Goal: Task Accomplishment & Management: Use online tool/utility

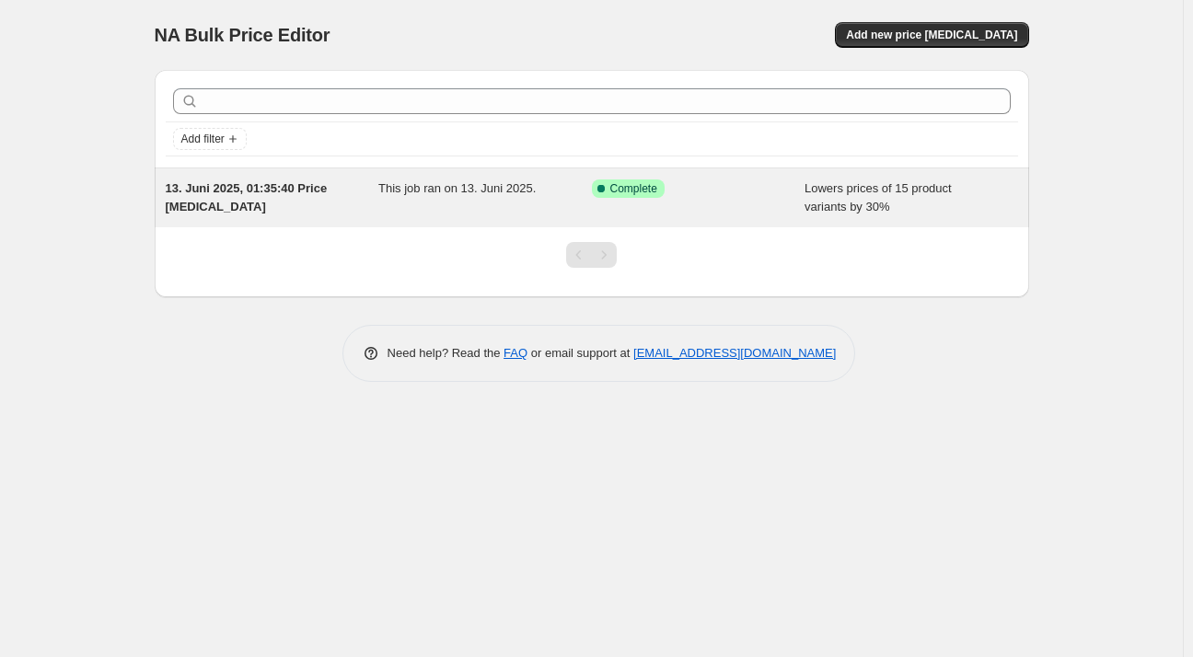
click at [852, 213] on span "Lowers prices of 15 product variants by 30%" at bounding box center [878, 197] width 147 height 32
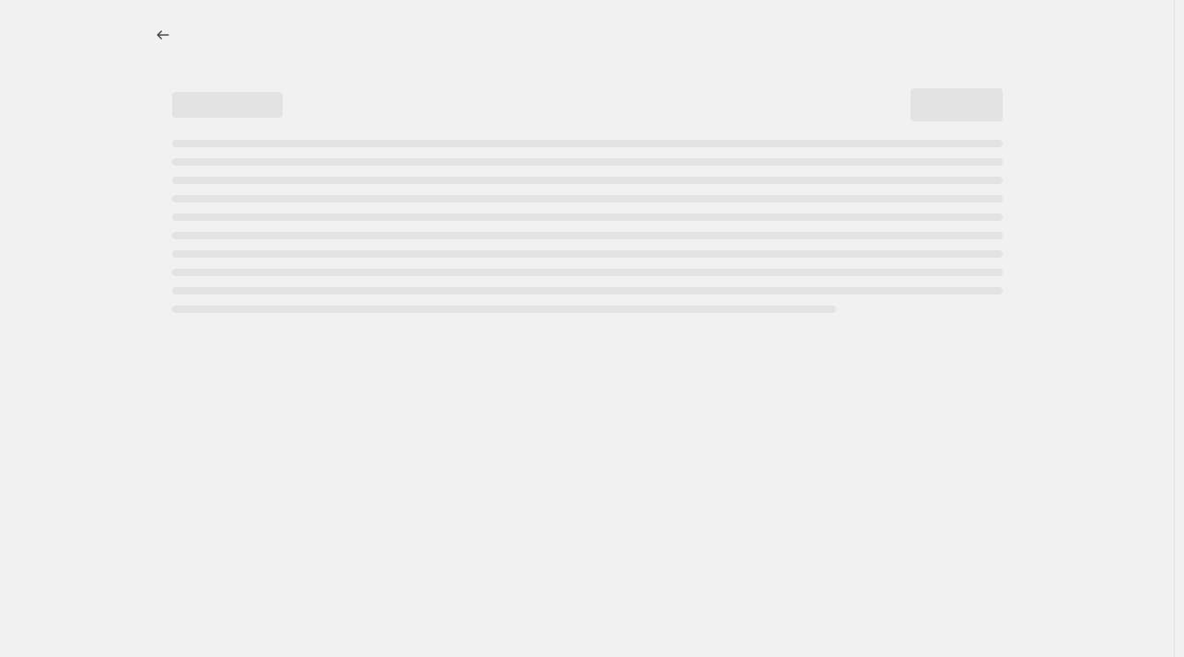
select select "percentage"
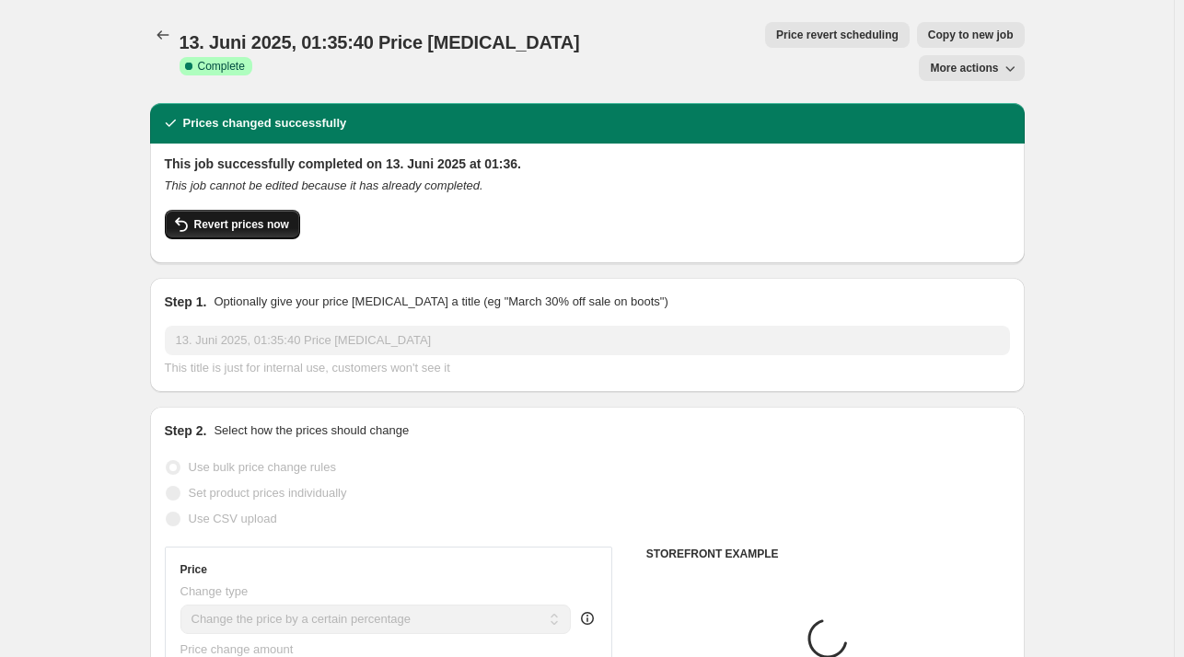
click at [261, 217] on span "Revert prices now" at bounding box center [241, 224] width 95 height 15
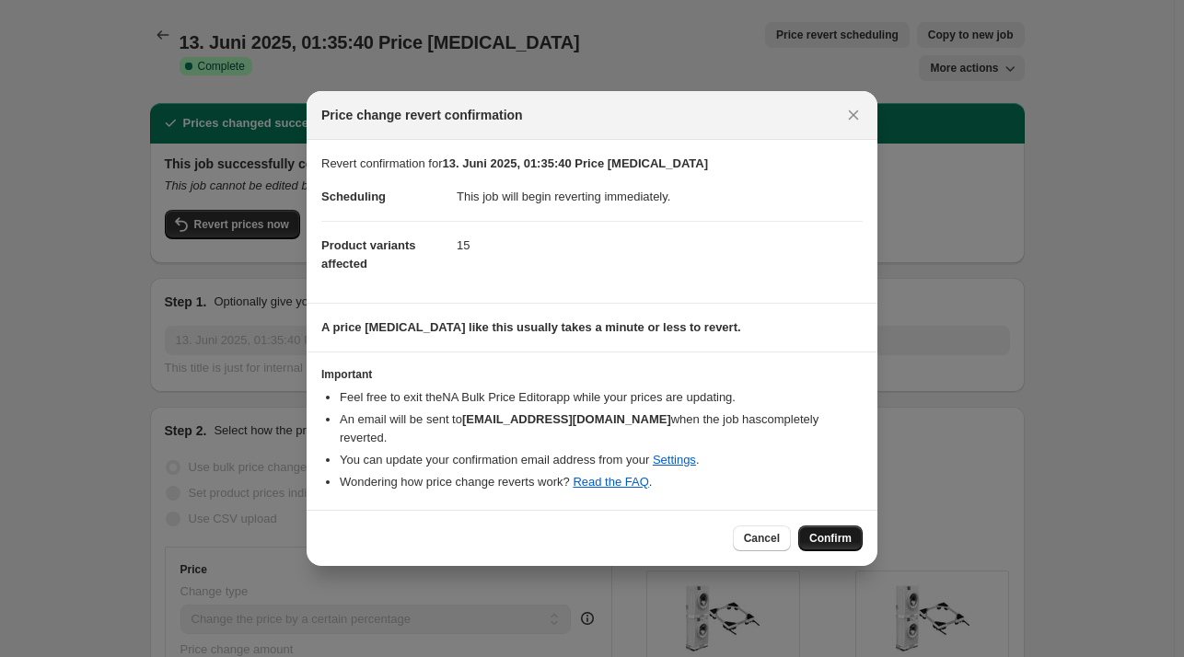
click at [808, 528] on button "Confirm" at bounding box center [830, 539] width 64 height 26
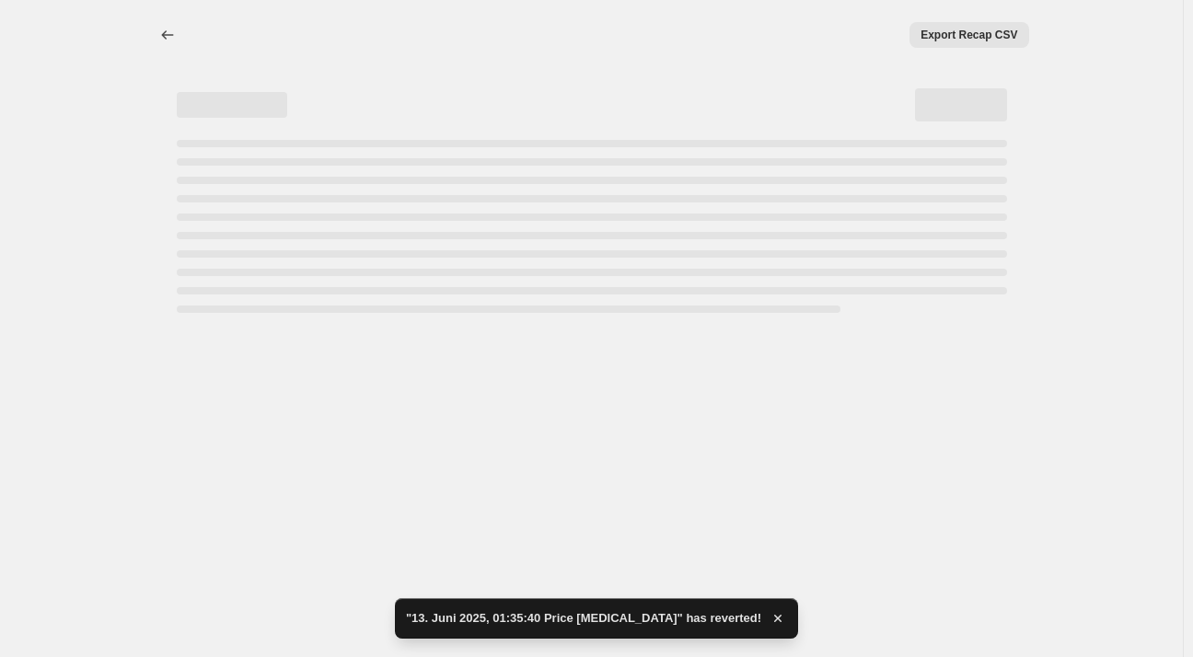
select select "percentage"
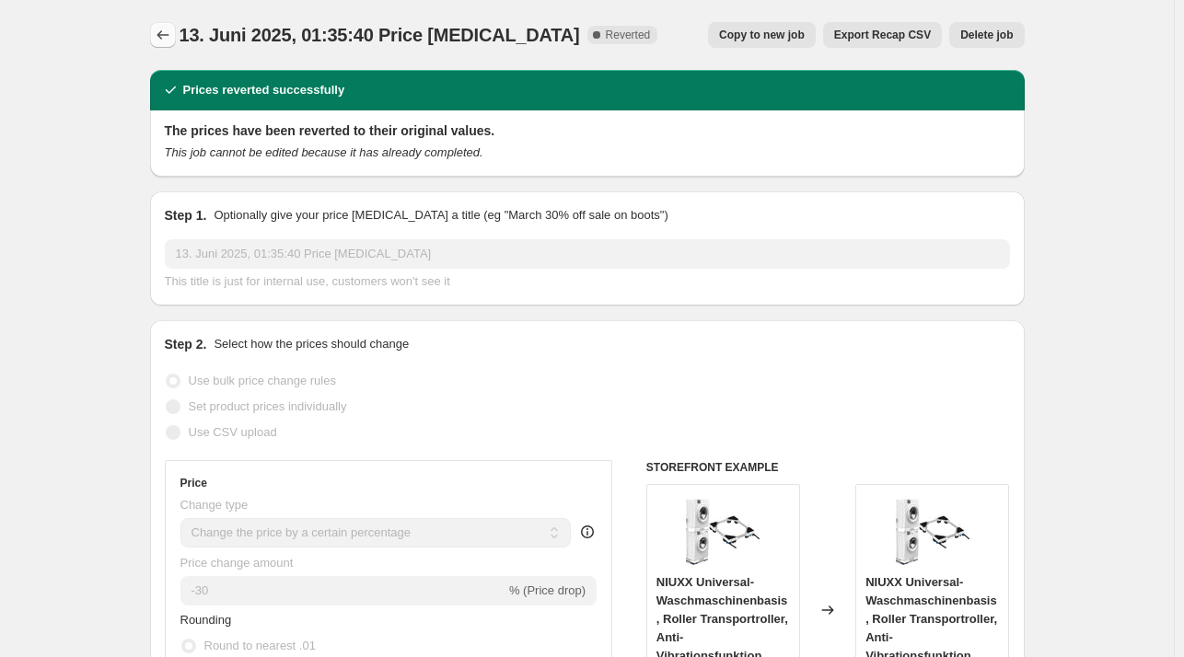
click at [158, 22] on button "Price change jobs" at bounding box center [163, 35] width 26 height 26
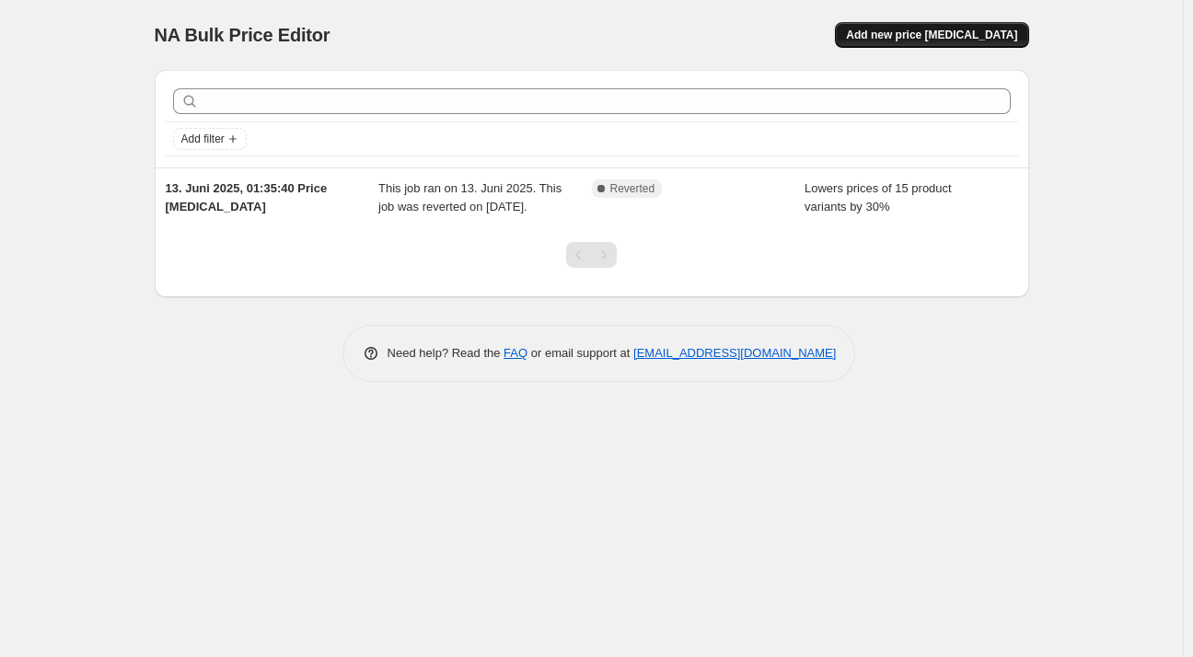
click at [953, 33] on span "Add new price [MEDICAL_DATA]" at bounding box center [931, 35] width 171 height 15
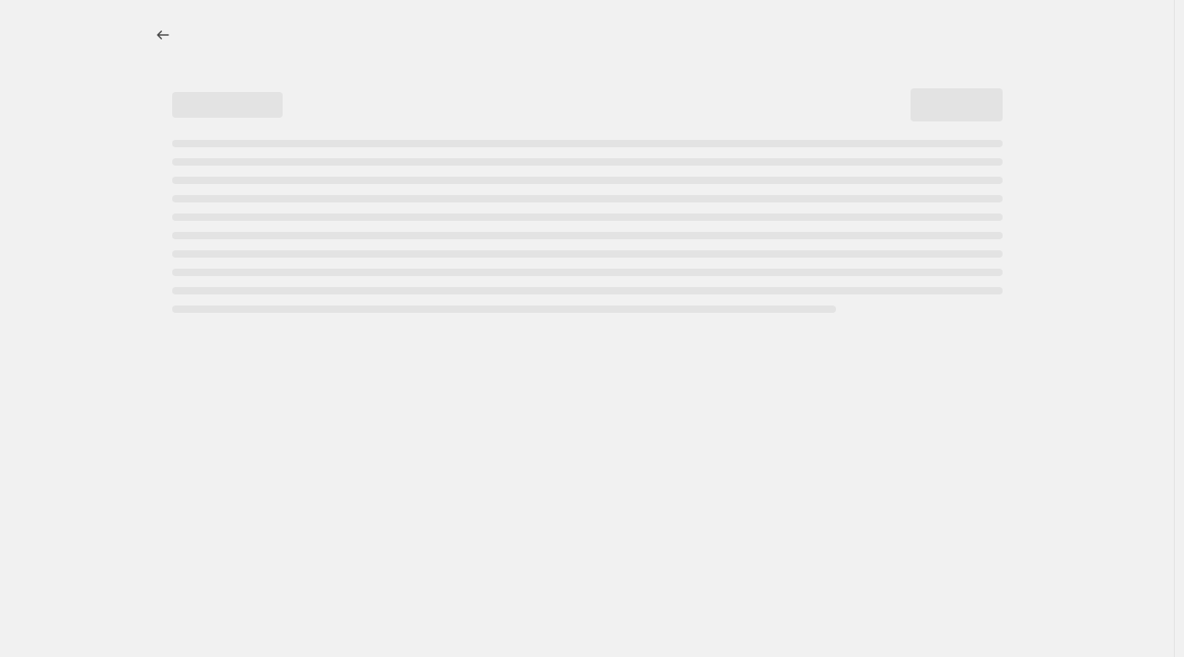
select select "percentage"
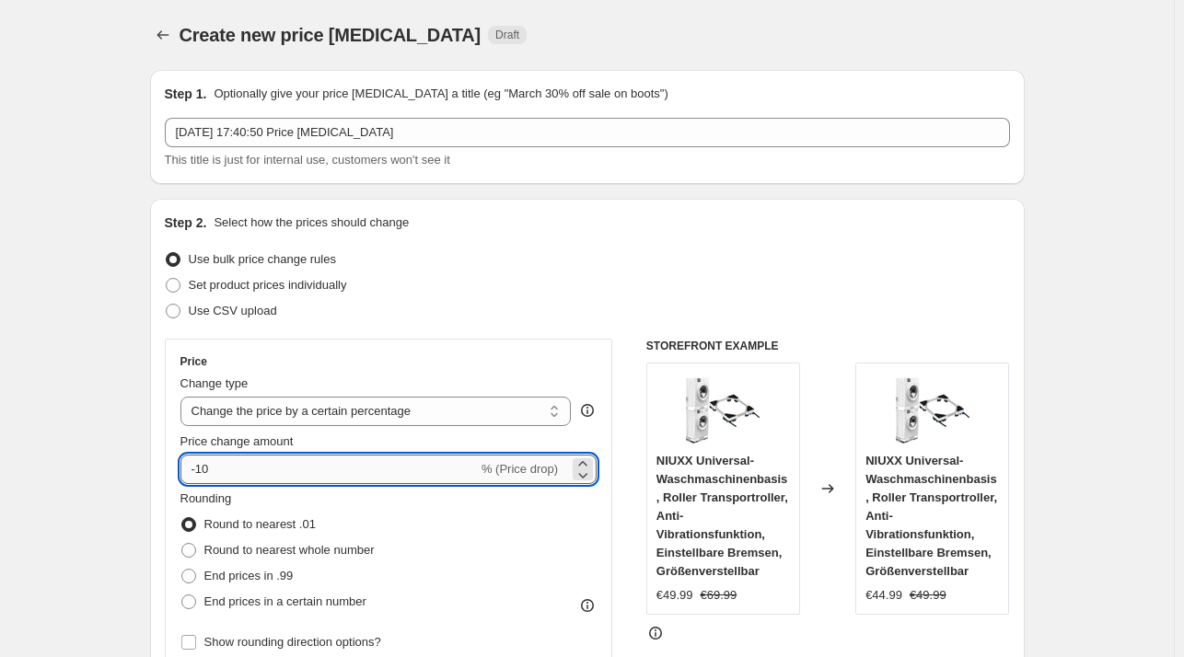
click at [332, 468] on input "-10" at bounding box center [328, 469] width 297 height 29
type input "-1"
type input "-28"
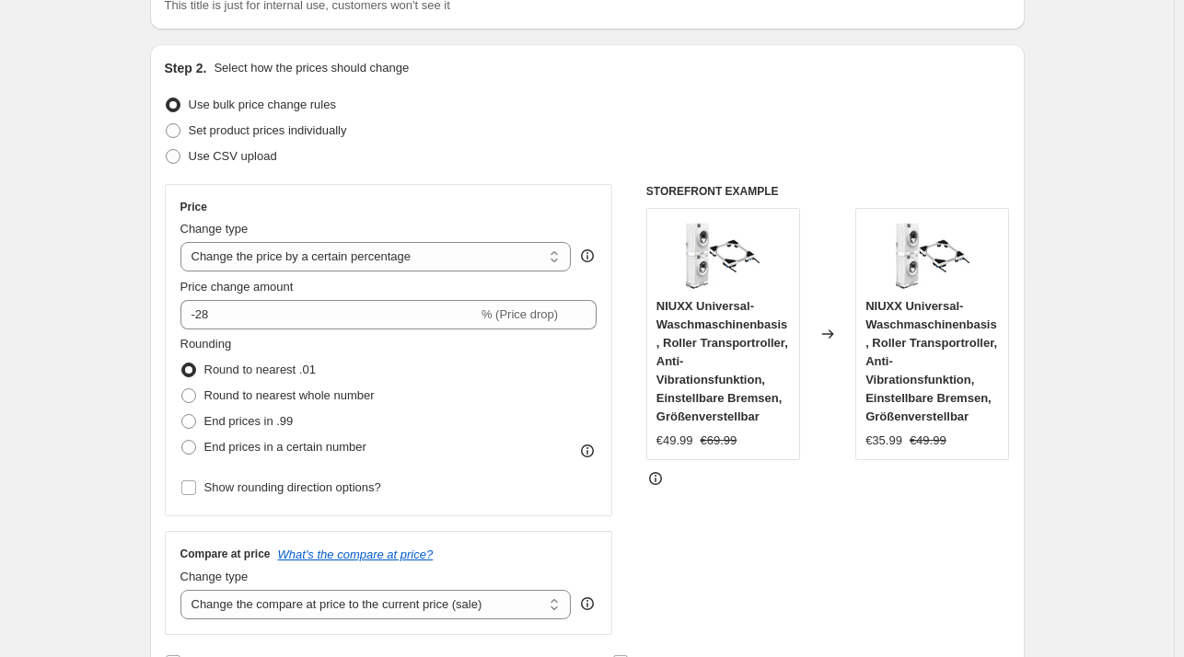
scroll to position [301, 0]
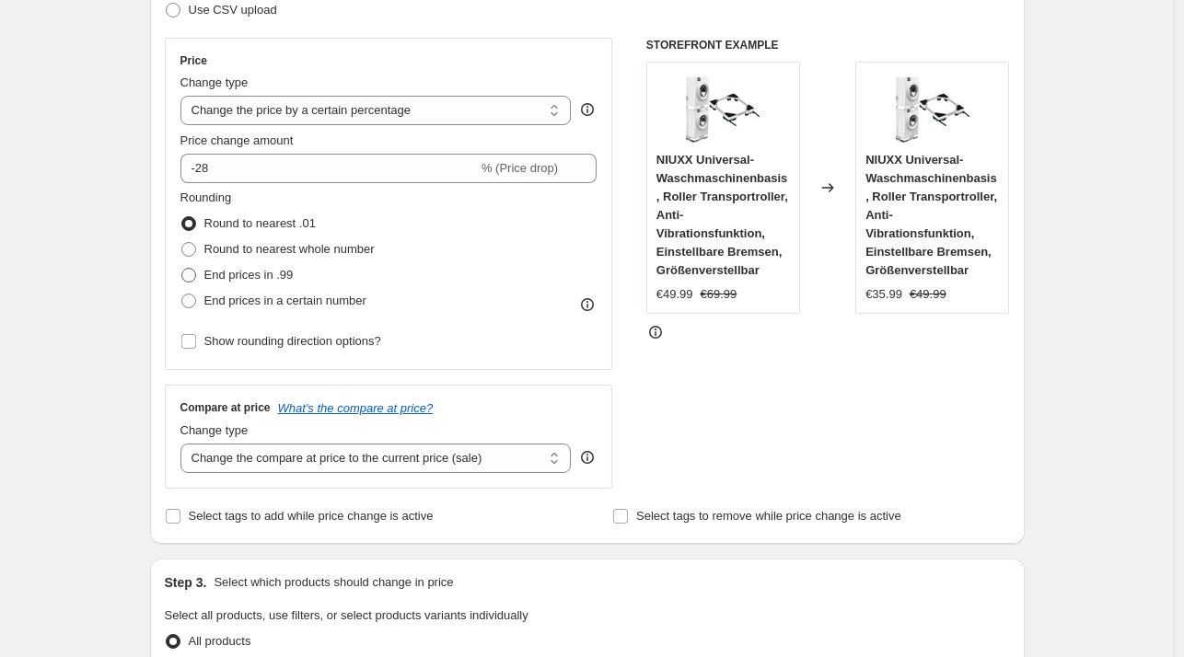
click at [253, 282] on span "End prices in .99" at bounding box center [248, 275] width 89 height 14
click at [182, 269] on input "End prices in .99" at bounding box center [181, 268] width 1 height 1
radio input "true"
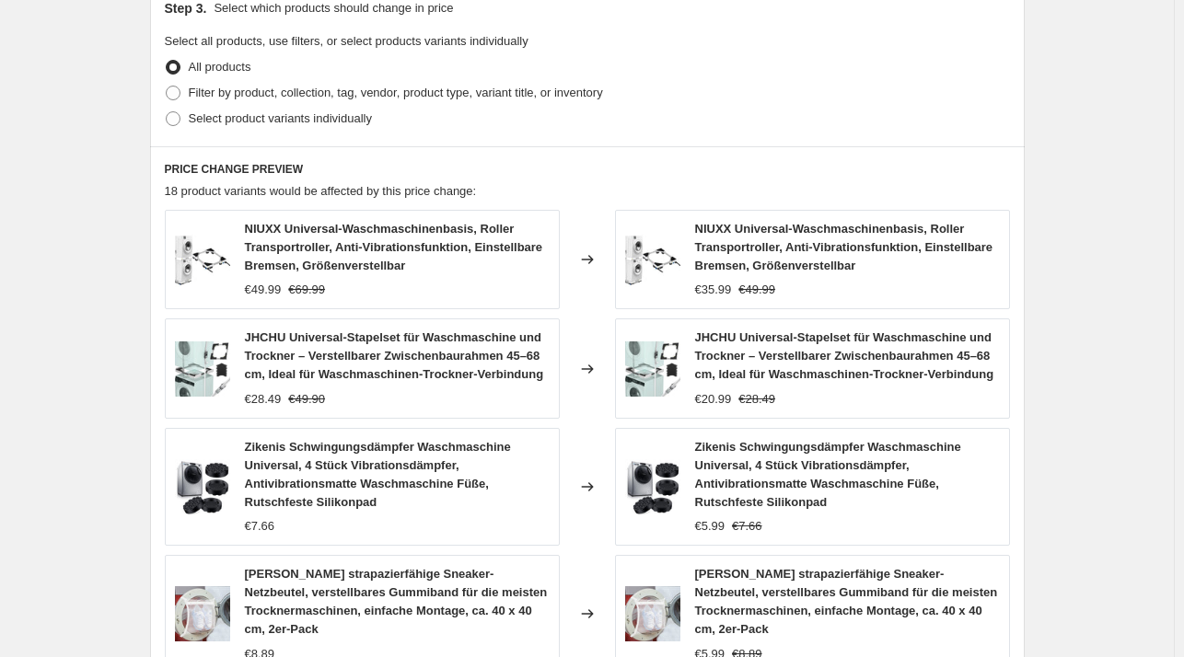
scroll to position [1341, 0]
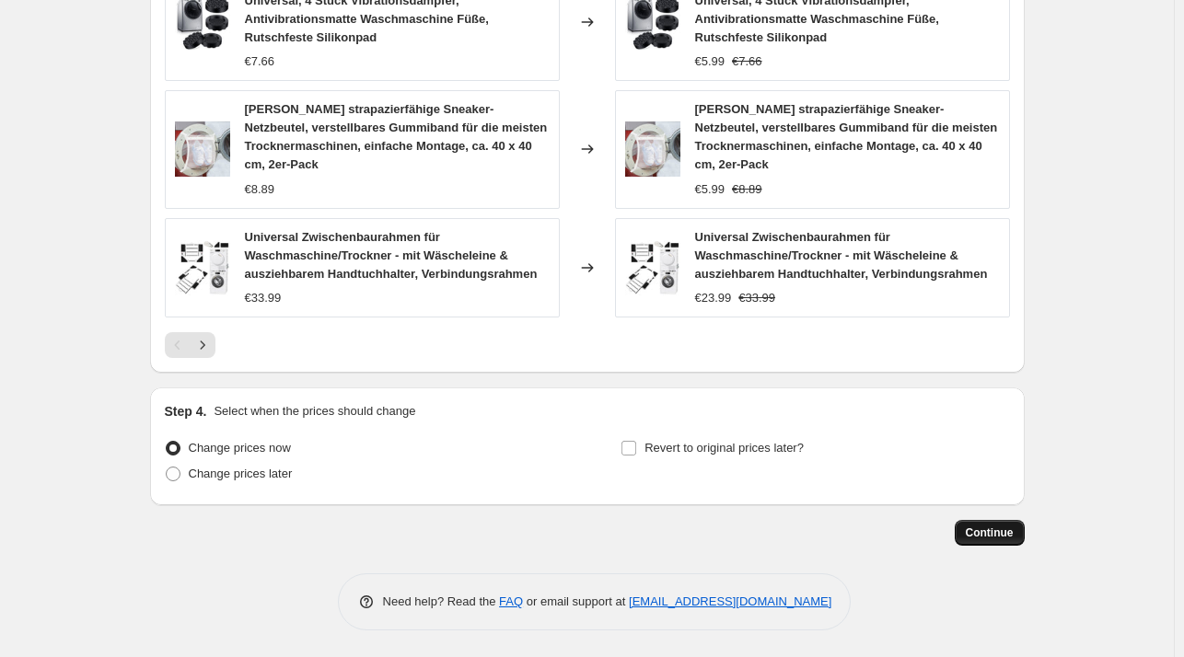
click at [979, 528] on span "Continue" at bounding box center [990, 533] width 48 height 15
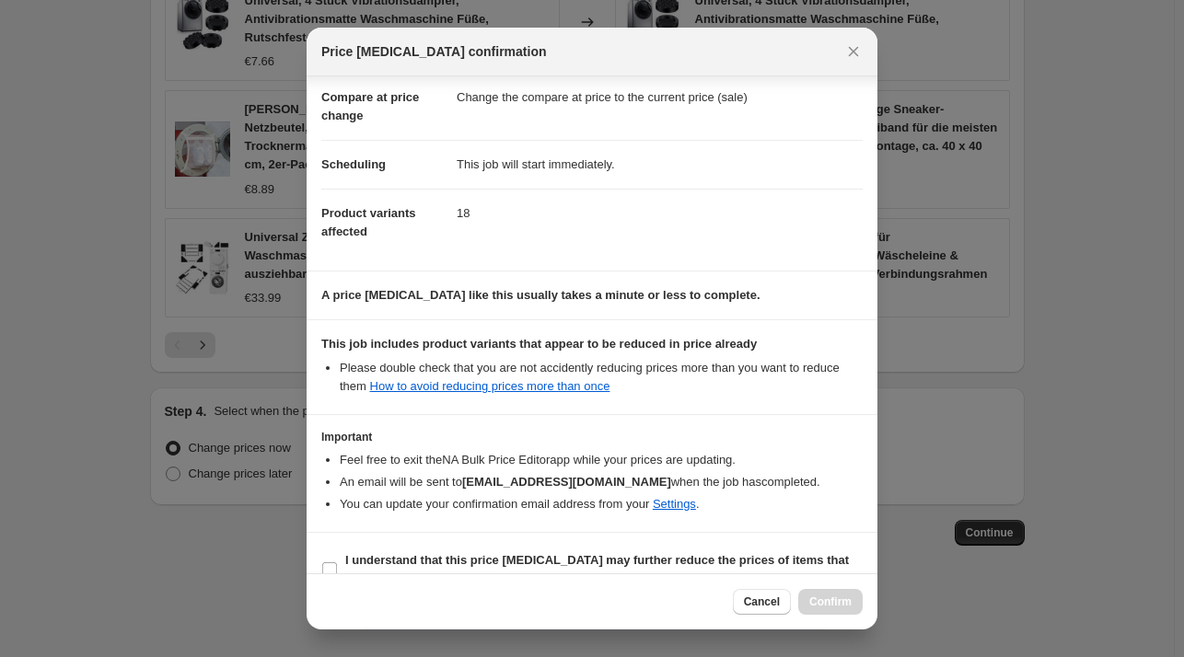
scroll to position [116, 0]
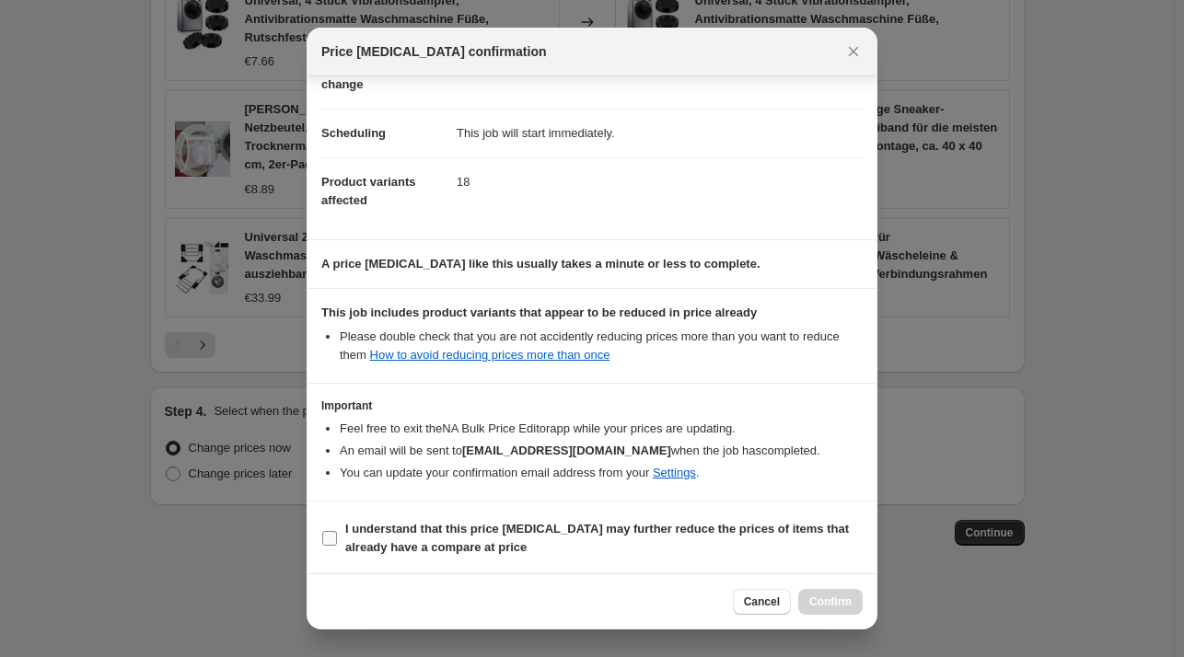
click at [421, 531] on b "I understand that this price [MEDICAL_DATA] may further reduce the prices of it…" at bounding box center [597, 538] width 504 height 32
click at [337, 531] on input "I understand that this price [MEDICAL_DATA] may further reduce the prices of it…" at bounding box center [329, 538] width 15 height 15
checkbox input "true"
click at [822, 605] on span "Confirm" at bounding box center [830, 602] width 42 height 15
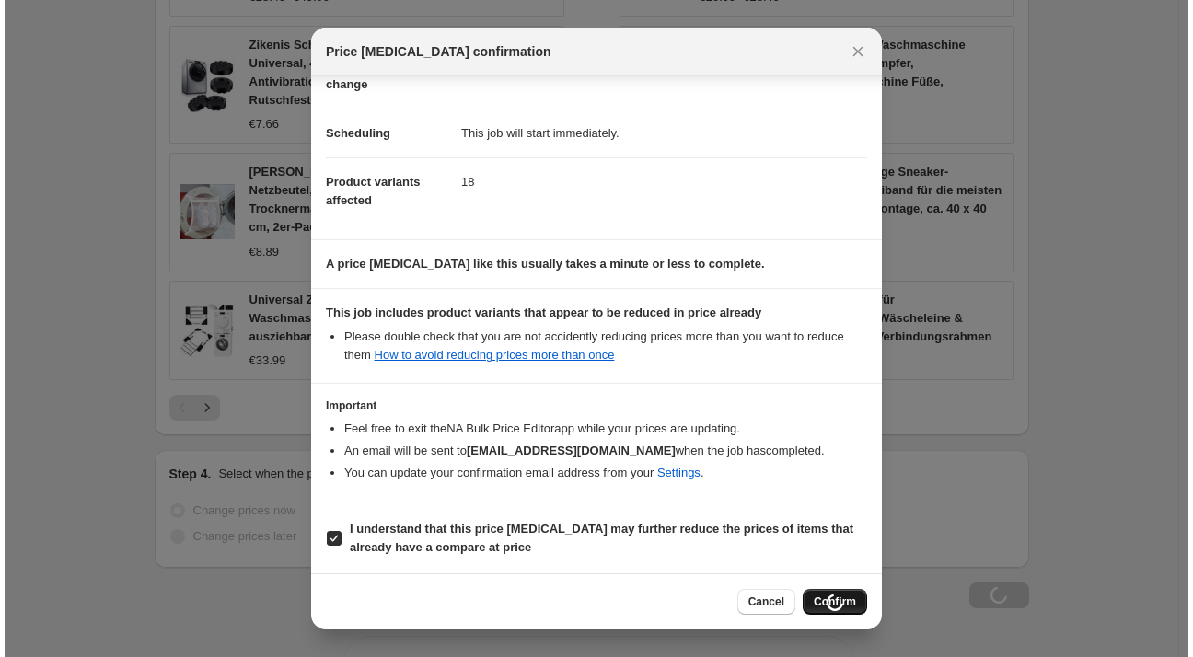
scroll to position [1403, 0]
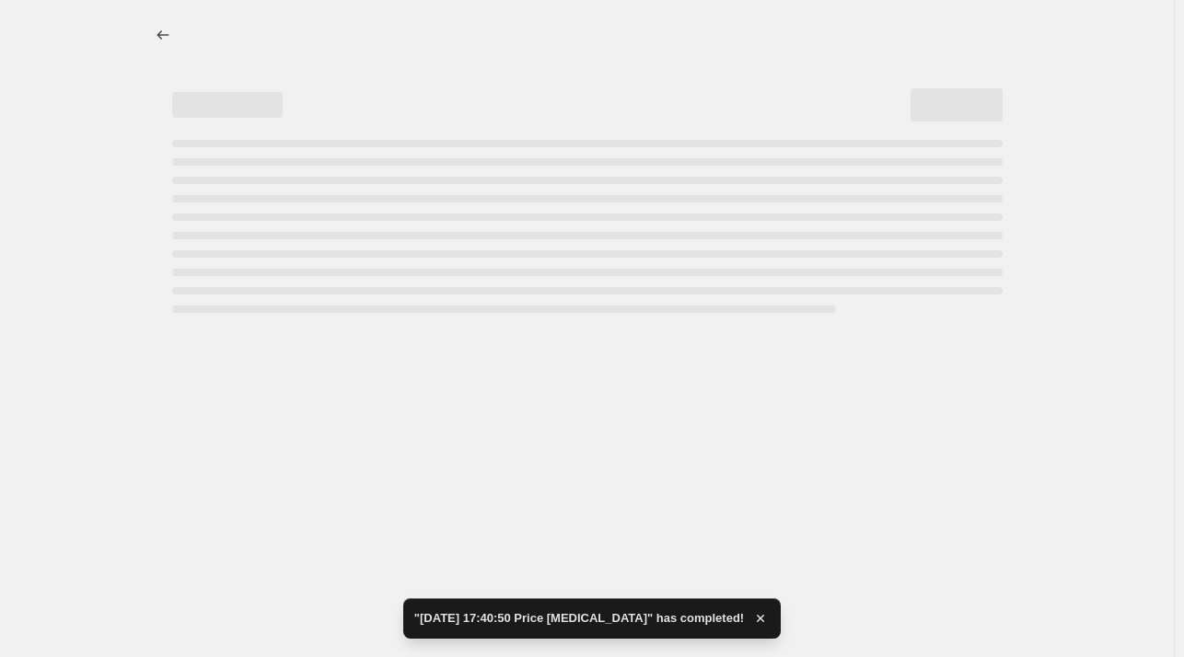
select select "percentage"
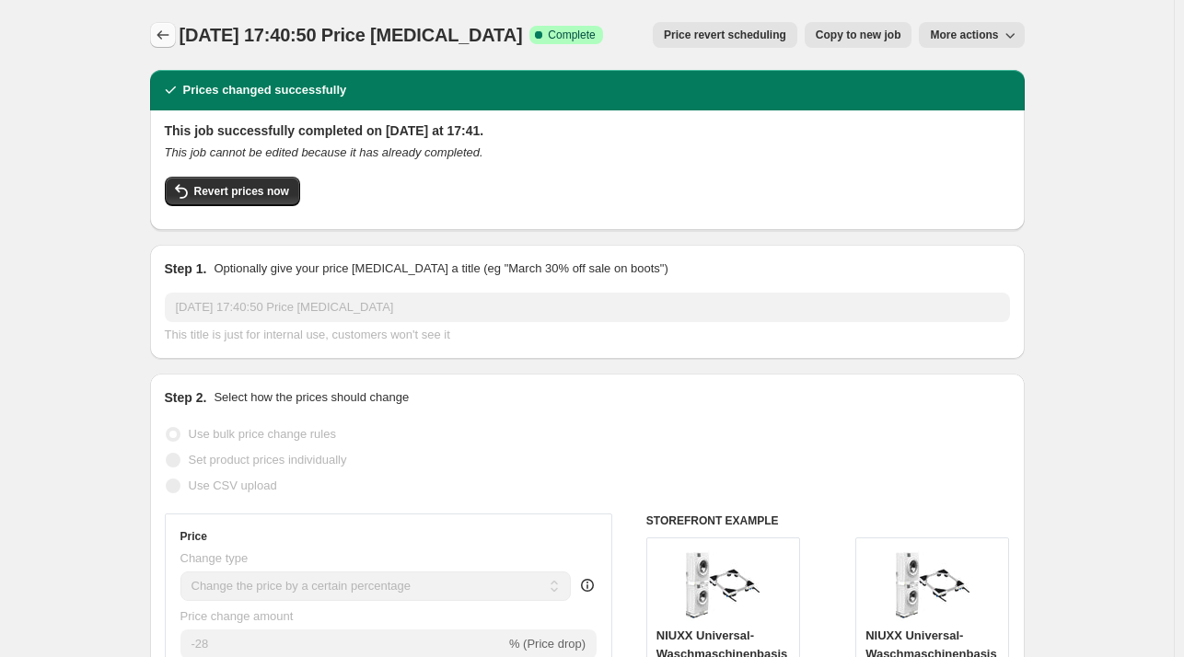
click at [172, 38] on icon "Price change jobs" at bounding box center [163, 35] width 18 height 18
